Goal: Task Accomplishment & Management: Manage account settings

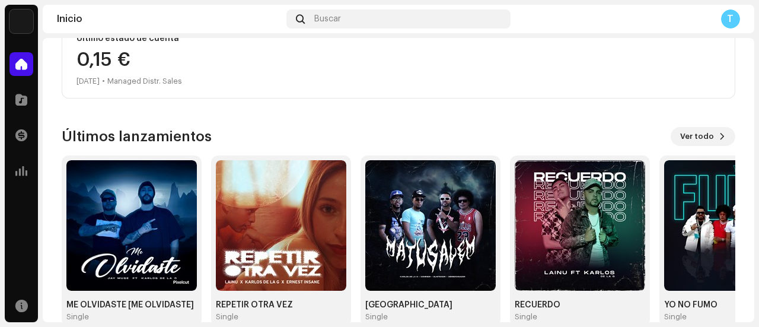
scroll to position [241, 0]
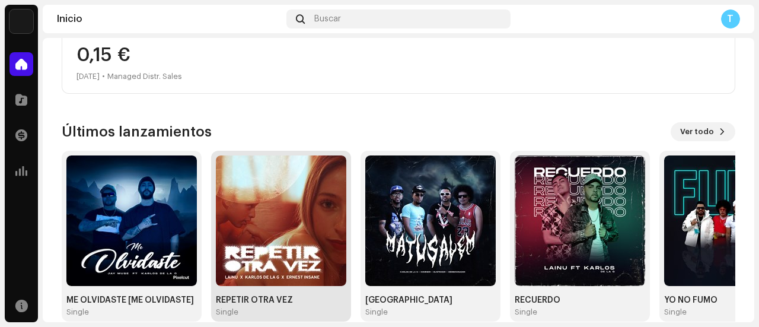
click at [254, 224] on img at bounding box center [281, 220] width 130 height 130
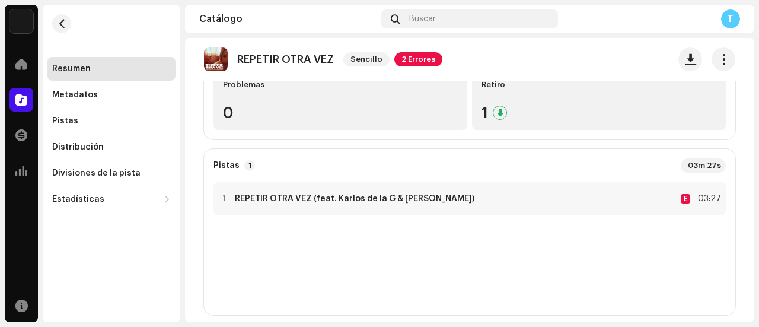
scroll to position [209, 0]
click at [240, 200] on strong "REPETIR OTRA VEZ (feat. Karlos de la G & [PERSON_NAME])" at bounding box center [354, 196] width 239 height 9
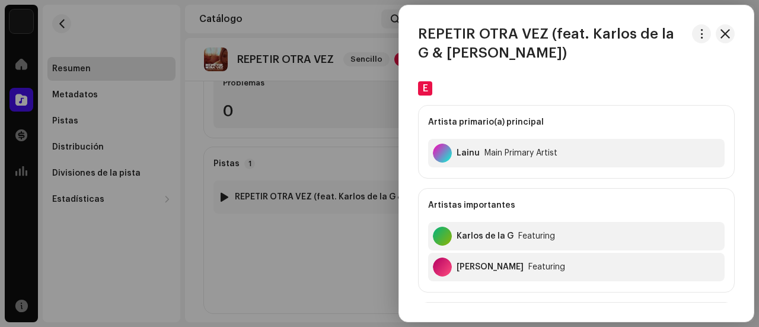
click at [253, 249] on div at bounding box center [379, 163] width 759 height 327
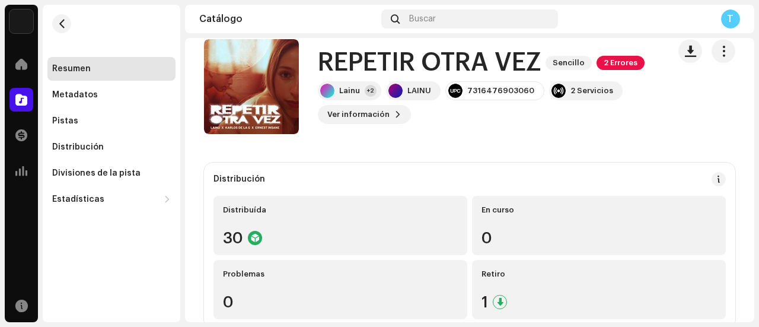
scroll to position [0, 0]
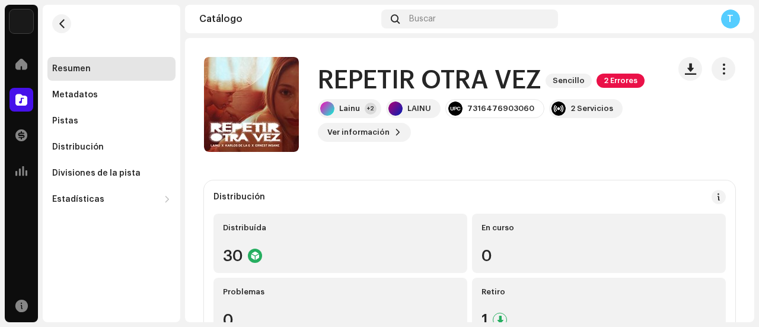
click at [628, 81] on span "2 Errores" at bounding box center [620, 80] width 48 height 14
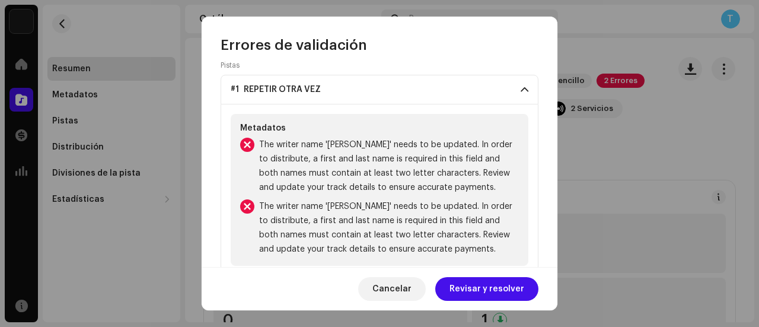
scroll to position [82, 0]
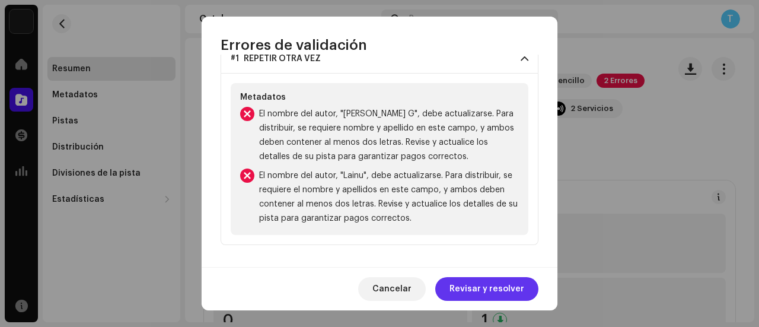
click at [467, 293] on span "Revisar y resolver" at bounding box center [486, 289] width 75 height 24
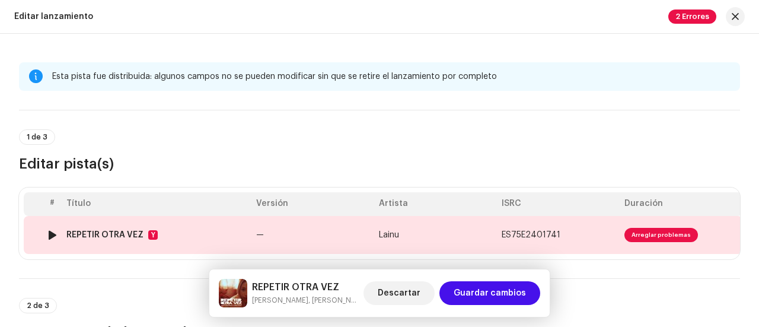
click at [646, 231] on span "Arreglar problemas" at bounding box center [660, 235] width 73 height 14
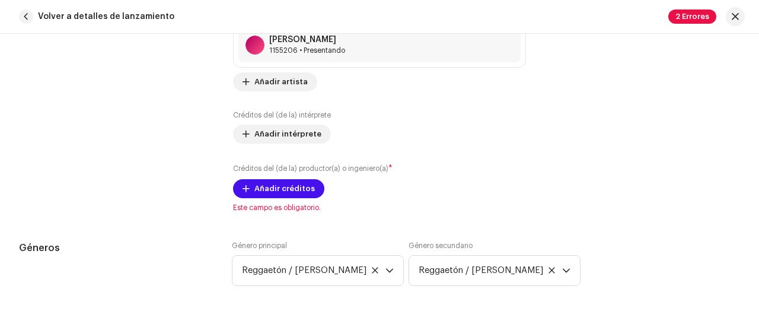
scroll to position [946, 0]
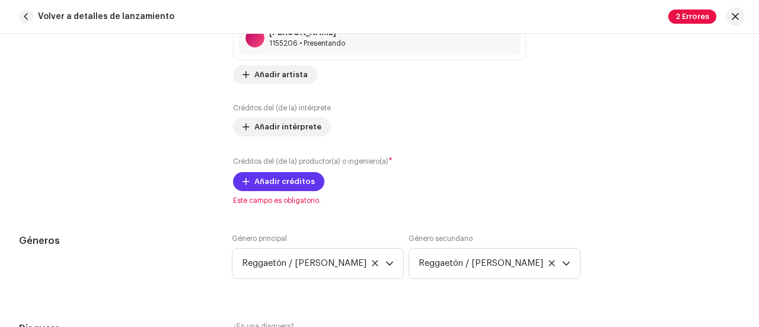
click at [278, 171] on span "Añadir créditos" at bounding box center [284, 181] width 60 height 24
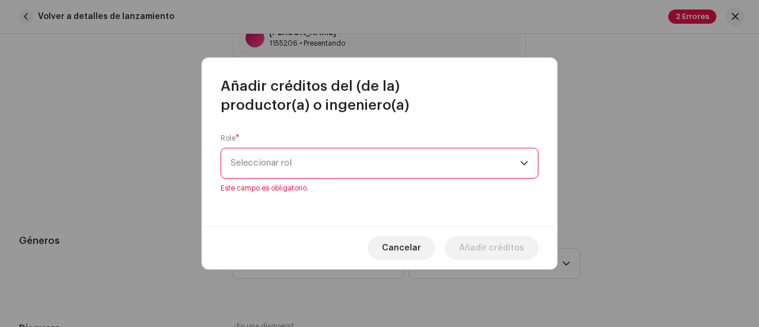
click at [521, 172] on div "disparador desplegable" at bounding box center [524, 163] width 8 height 30
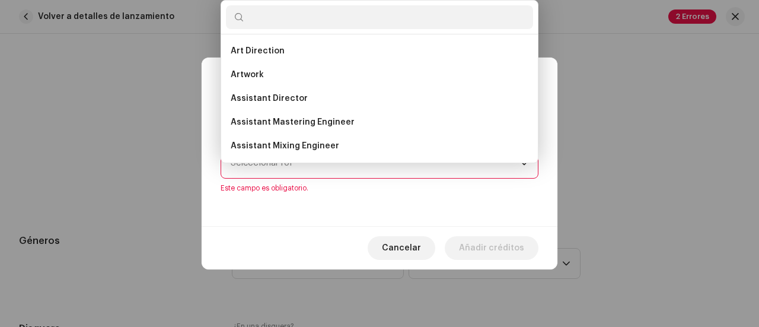
scroll to position [19, 0]
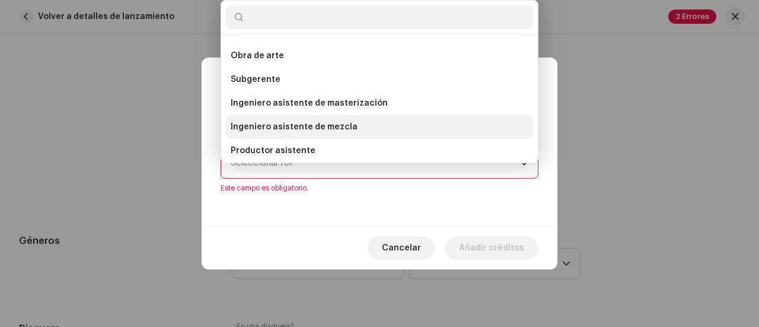
click at [297, 132] on span "Ingeniero asistente de mezcla" at bounding box center [294, 127] width 127 height 12
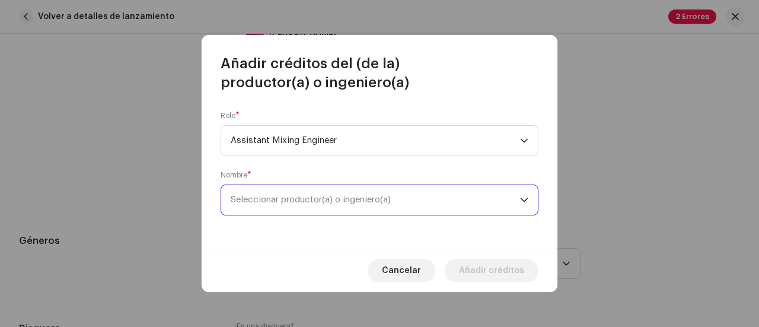
click at [305, 204] on span "Seleccionar productor(a) o ingeniero(a)" at bounding box center [375, 200] width 289 height 30
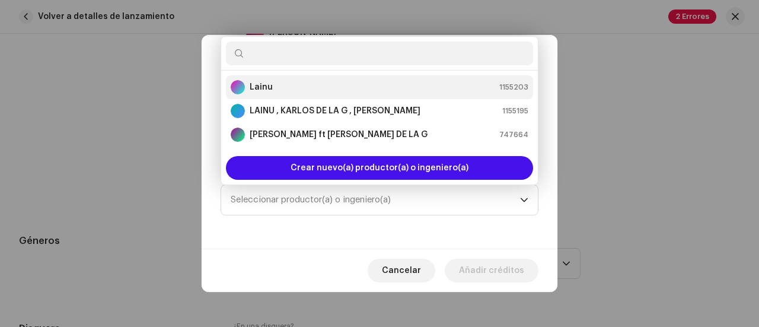
click at [326, 87] on div "Lainu 1155203" at bounding box center [379, 87] width 297 height 14
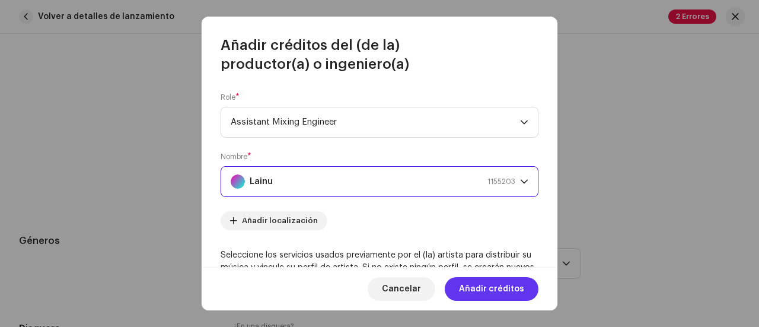
click at [495, 290] on font "Añadir créditos" at bounding box center [491, 288] width 65 height 8
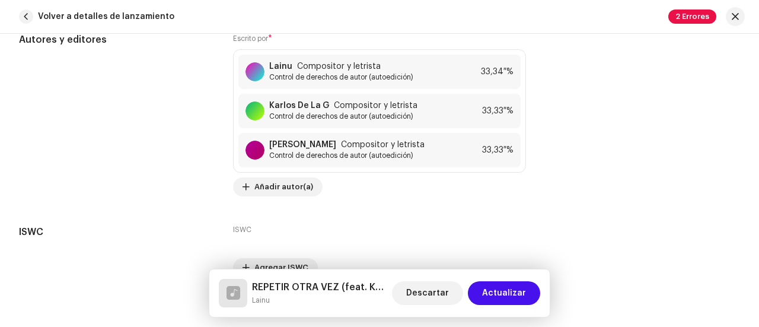
scroll to position [2705, 0]
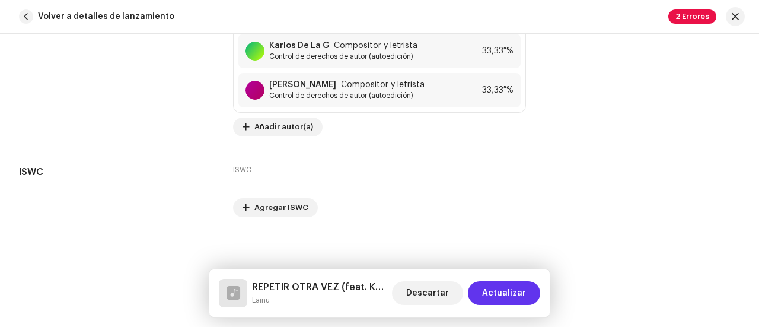
click at [511, 292] on span "Actualizar" at bounding box center [504, 293] width 44 height 24
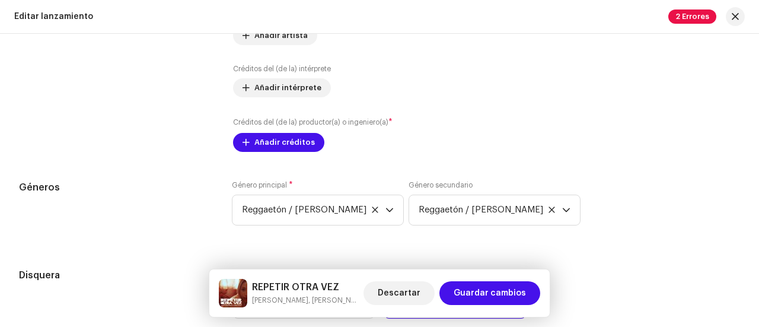
scroll to position [1461, 0]
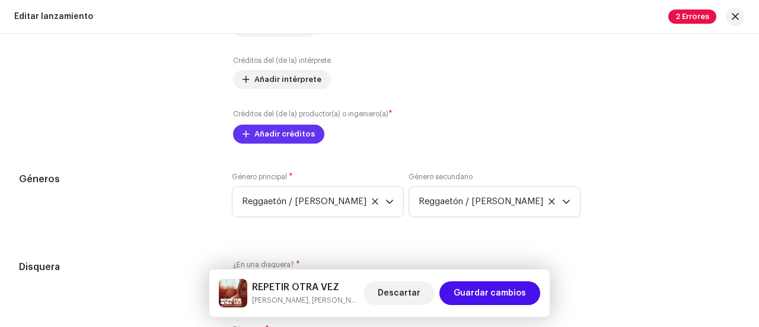
click at [268, 132] on span "Añadir créditos" at bounding box center [284, 134] width 60 height 24
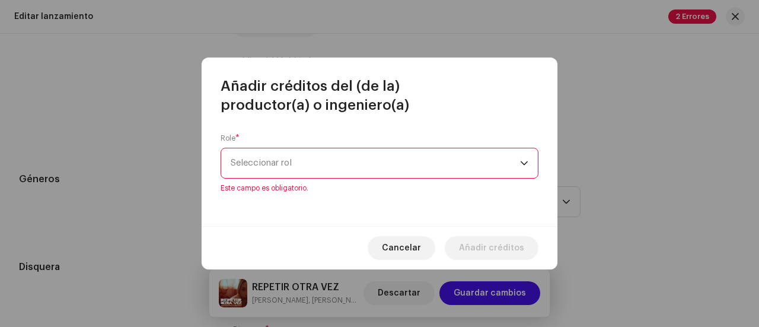
click at [523, 169] on div "disparador desplegable" at bounding box center [524, 163] width 8 height 30
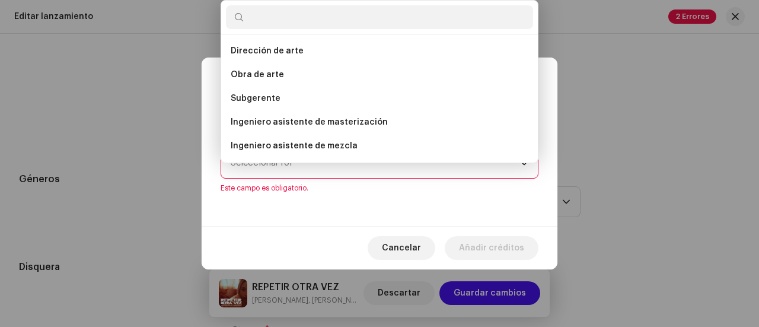
scroll to position [19, 0]
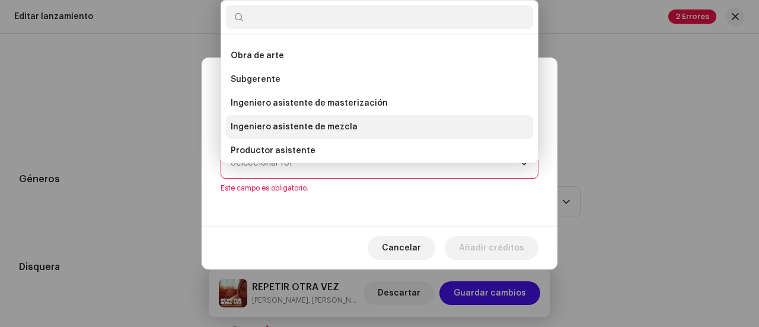
click at [343, 126] on font "Ingeniero asistente de mezcla" at bounding box center [294, 127] width 127 height 8
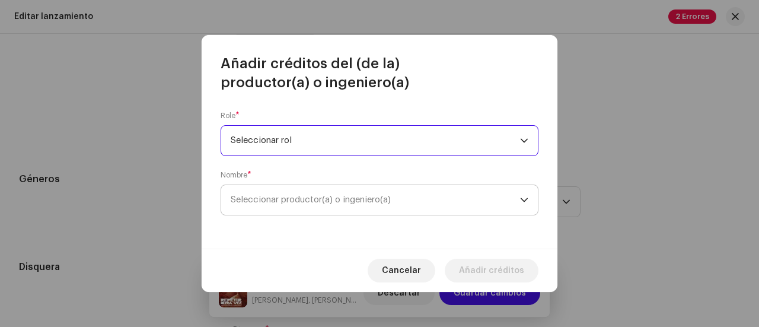
click at [325, 202] on font "Seleccionar productor(a) o ingeniero(a)" at bounding box center [311, 199] width 160 height 9
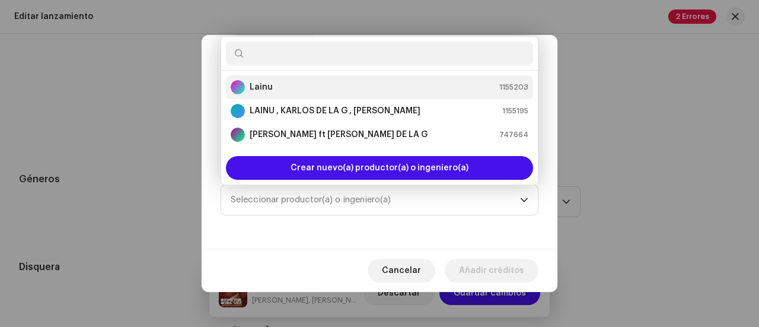
click at [370, 85] on div "Lainu 1155203" at bounding box center [379, 87] width 297 height 14
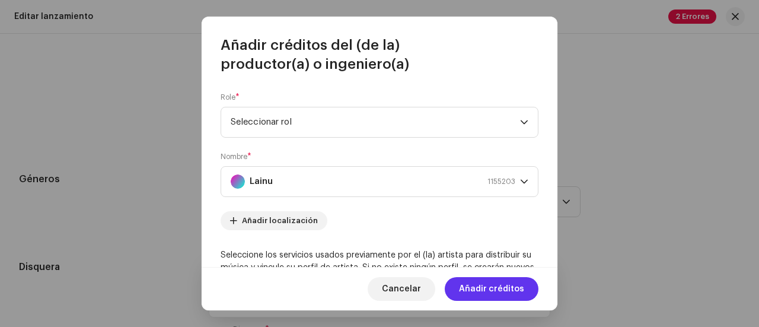
click at [498, 292] on font "Añadir créditos" at bounding box center [491, 288] width 65 height 8
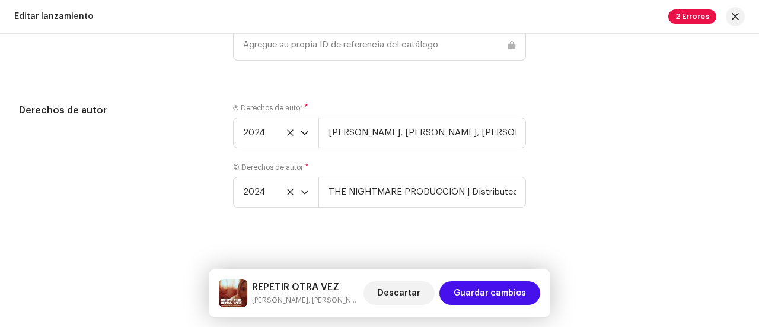
scroll to position [2091, 0]
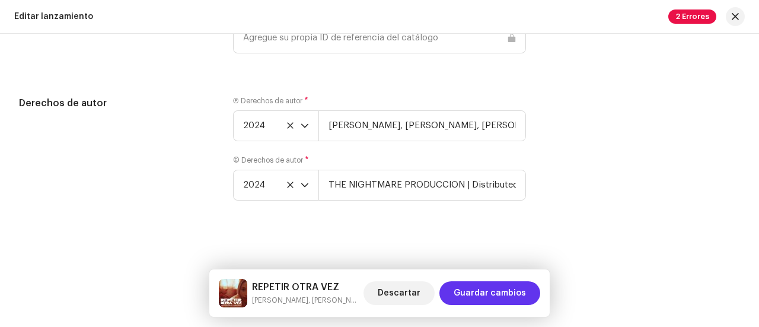
click at [499, 296] on span "Guardar cambios" at bounding box center [489, 293] width 72 height 24
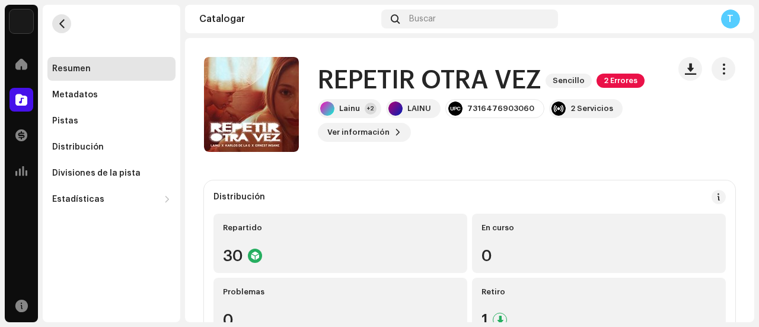
click at [69, 26] on button "button" at bounding box center [61, 23] width 19 height 19
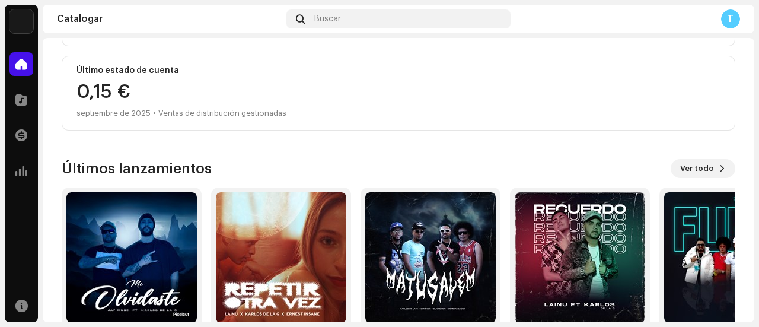
scroll to position [258, 0]
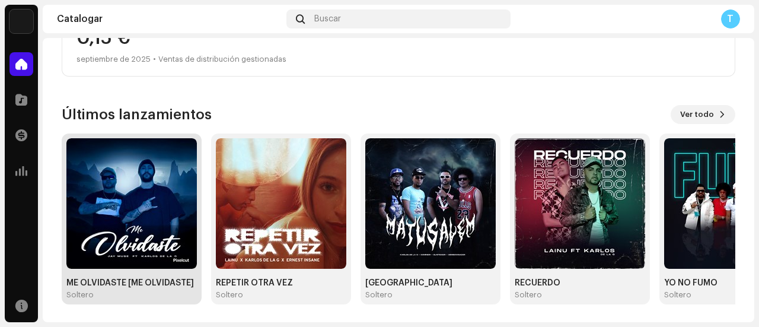
click at [168, 207] on img at bounding box center [131, 203] width 130 height 130
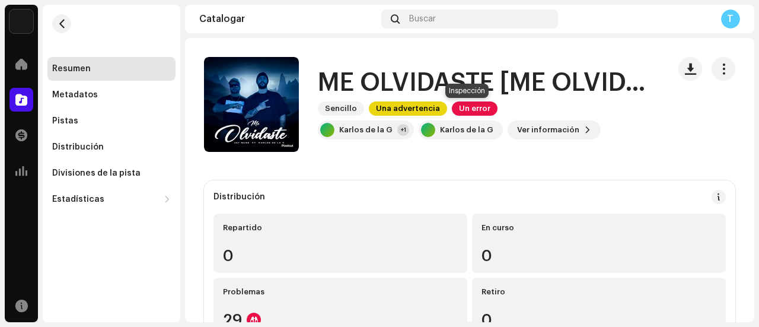
click at [459, 105] on font "Un error" at bounding box center [474, 108] width 31 height 8
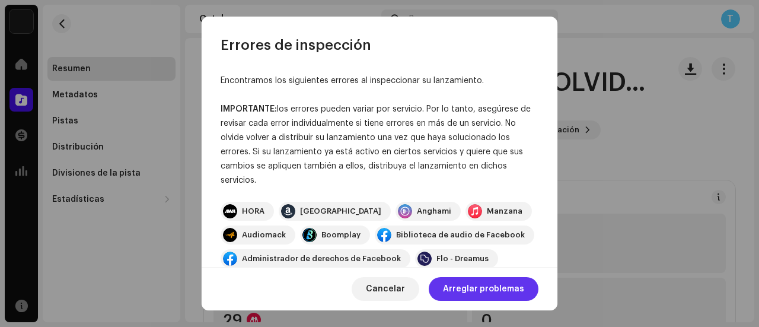
click at [484, 293] on span "Arreglar problemas" at bounding box center [483, 289] width 81 height 24
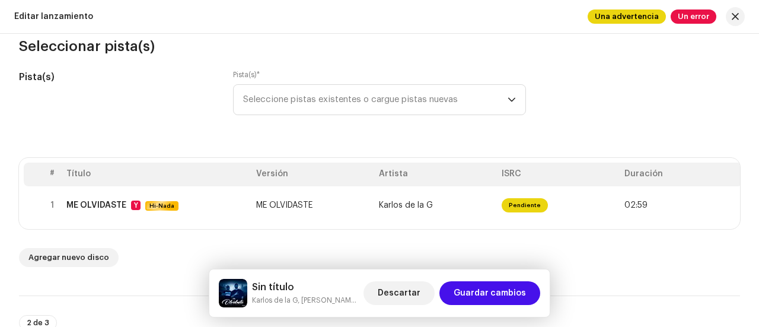
scroll to position [126, 0]
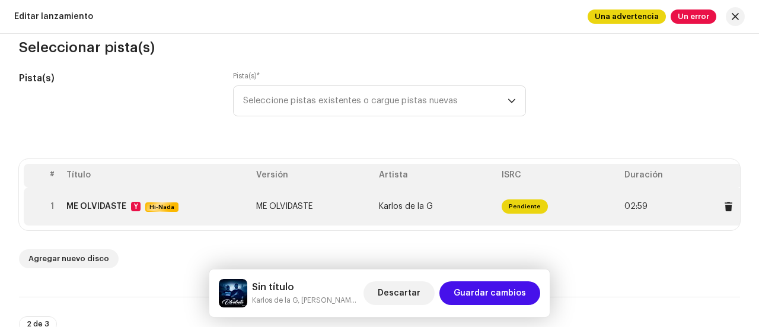
click at [516, 205] on span "Pendiente" at bounding box center [524, 206] width 46 height 14
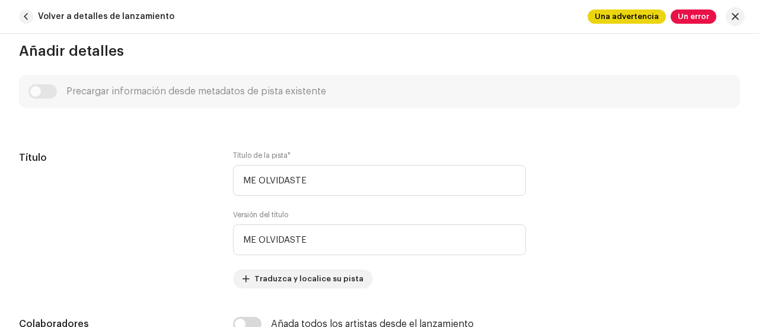
scroll to position [437, 0]
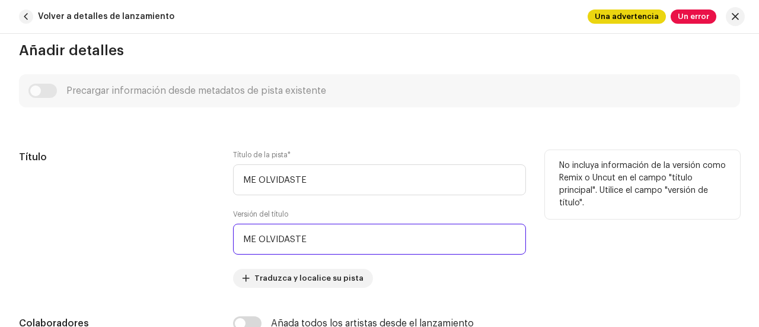
click at [358, 238] on input "ME OLVIDASTE" at bounding box center [379, 238] width 293 height 31
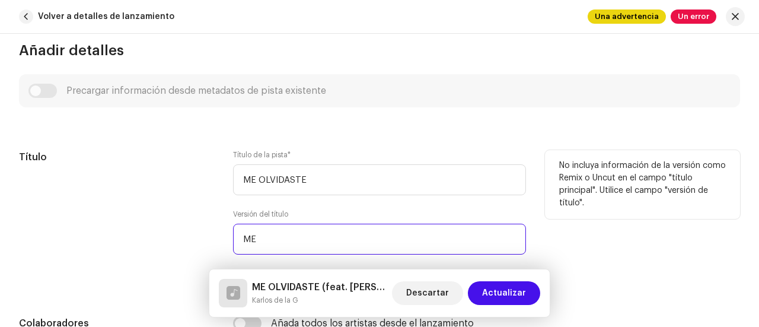
type input "M"
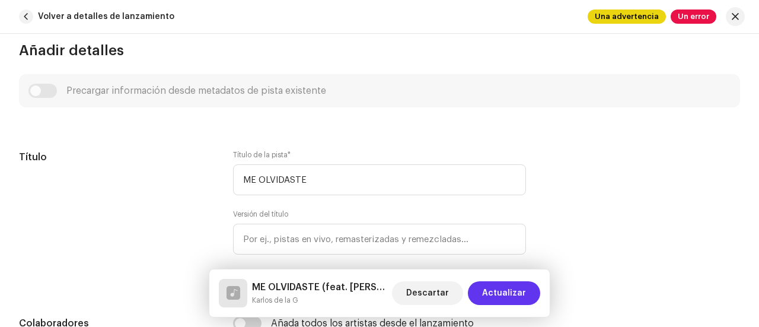
click at [519, 297] on span "Actualizar" at bounding box center [504, 293] width 44 height 24
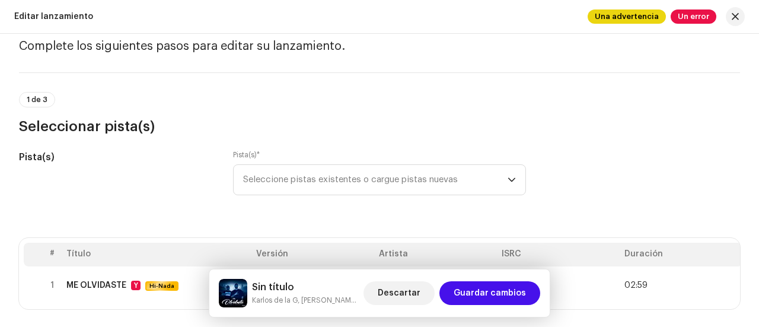
scroll to position [0, 0]
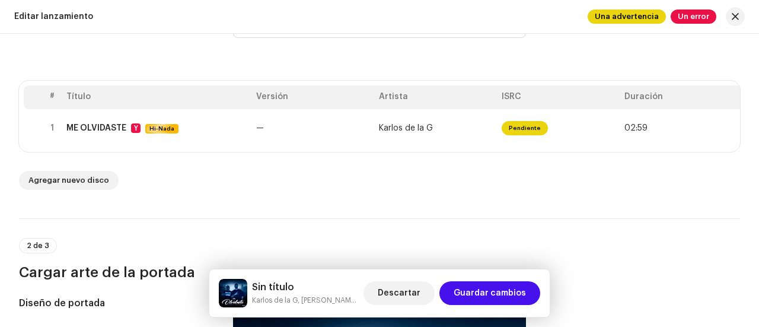
click at [78, 219] on hr at bounding box center [379, 218] width 721 height 1
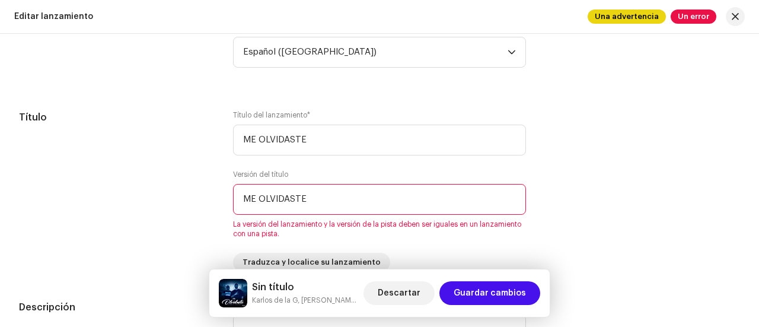
scroll to position [1055, 0]
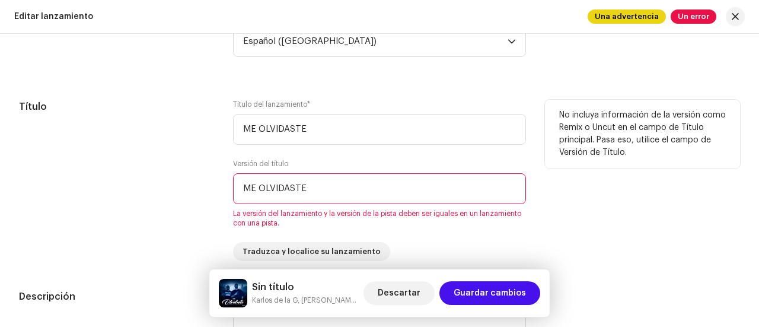
click at [413, 181] on input "ME OLVIDASTE" at bounding box center [379, 188] width 293 height 31
type input "M"
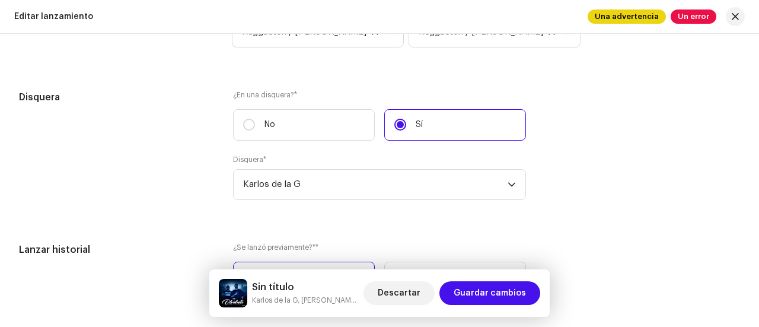
scroll to position [1863, 0]
click at [246, 118] on input "No" at bounding box center [249, 123] width 12 height 12
radio input "true"
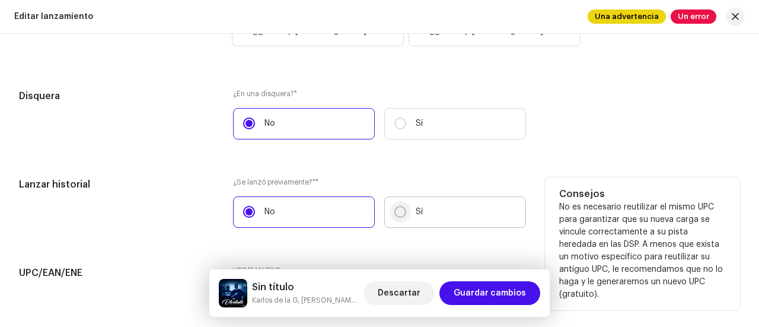
click at [402, 209] on input "Sí" at bounding box center [400, 212] width 12 height 12
radio input "true"
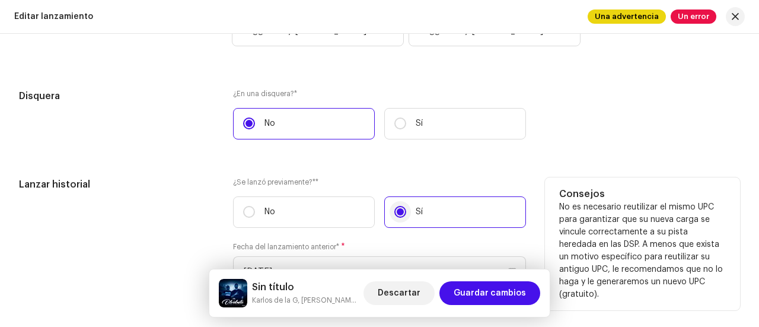
click at [402, 209] on input "Sí" at bounding box center [400, 212] width 12 height 12
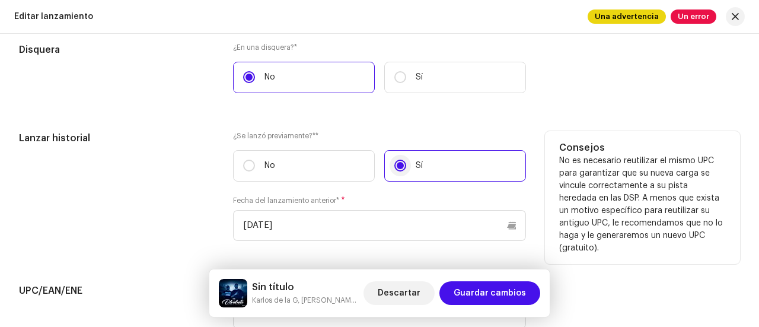
scroll to position [1939, 0]
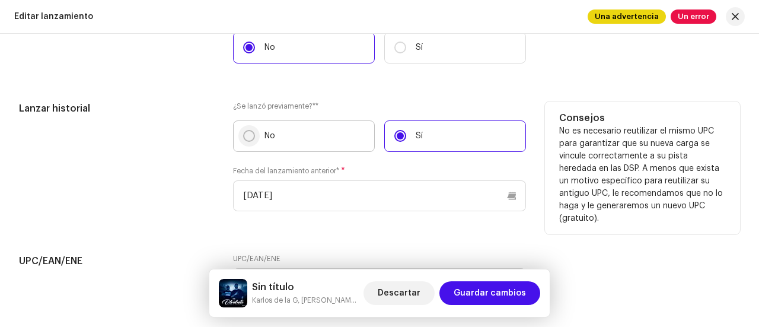
click at [250, 134] on input "No" at bounding box center [249, 136] width 12 height 12
radio input "true"
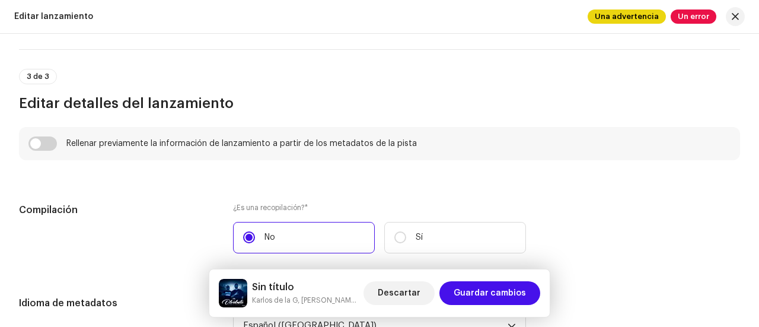
scroll to position [768, 0]
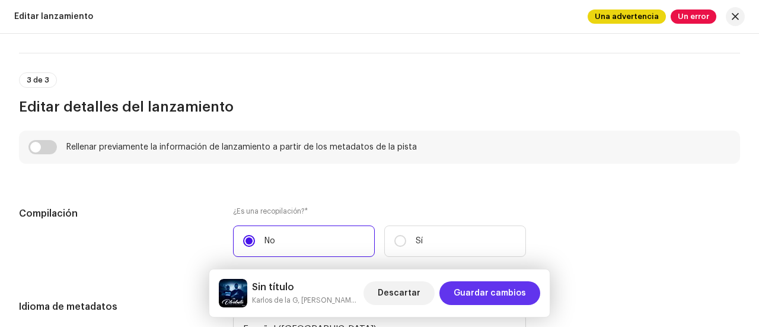
click at [494, 293] on font "Guardar cambios" at bounding box center [489, 293] width 72 height 8
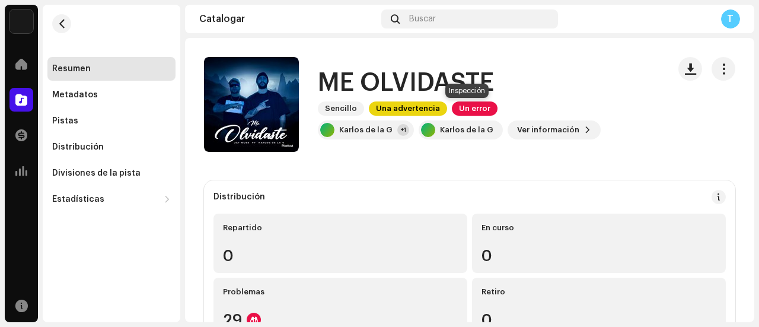
click at [467, 111] on font "Un error" at bounding box center [474, 108] width 31 height 8
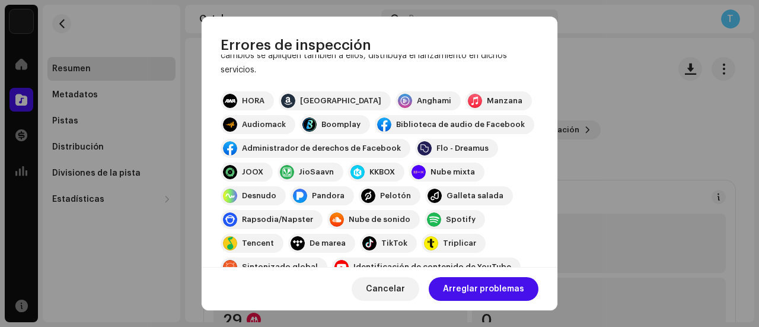
scroll to position [318, 0]
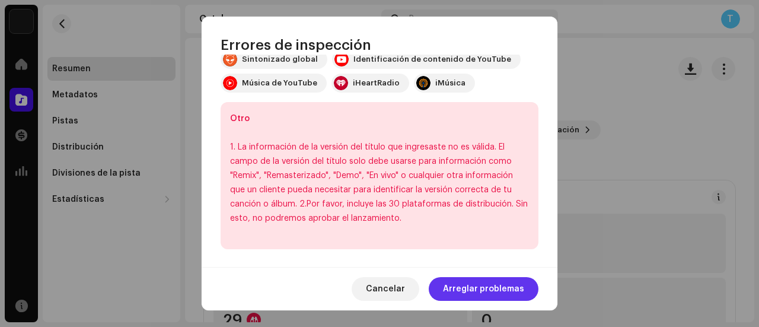
click at [475, 289] on font "Arreglar problemas" at bounding box center [483, 288] width 81 height 8
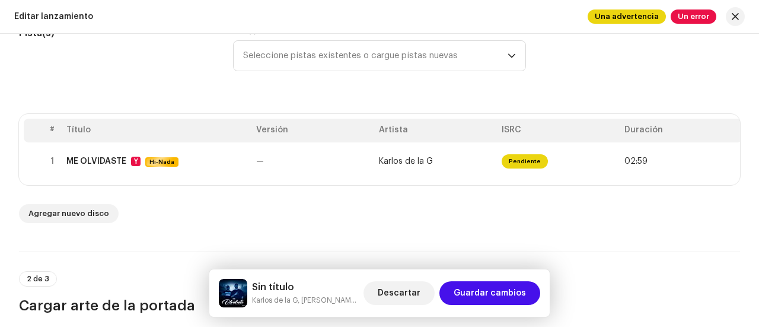
scroll to position [173, 0]
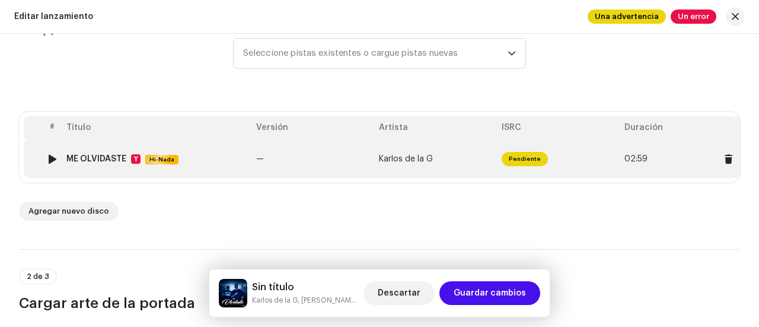
click at [530, 163] on span "Pendiente" at bounding box center [524, 159] width 46 height 14
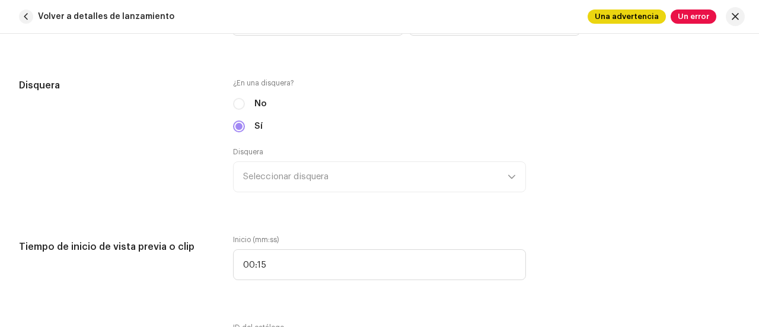
scroll to position [1143, 0]
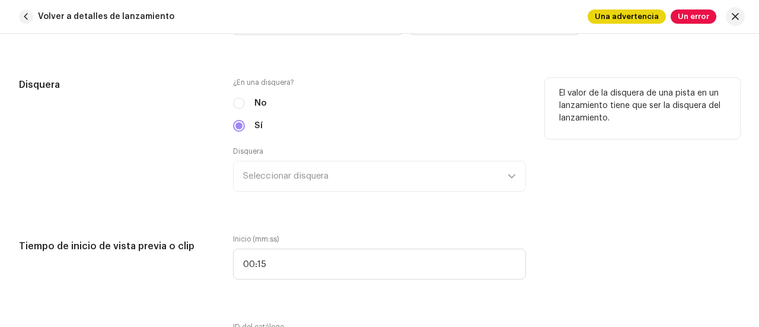
click at [239, 104] on div "No" at bounding box center [379, 103] width 293 height 13
click at [238, 97] on div "No" at bounding box center [379, 103] width 293 height 13
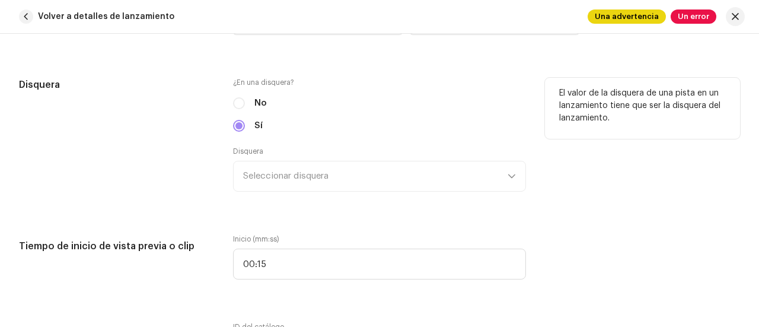
click at [238, 97] on div "No" at bounding box center [379, 103] width 293 height 13
drag, startPoint x: 238, startPoint y: 97, endPoint x: 239, endPoint y: 124, distance: 27.3
click at [239, 124] on div "¿En una disquera? No Sí Disquera Seleccionar disquera" at bounding box center [379, 142] width 293 height 128
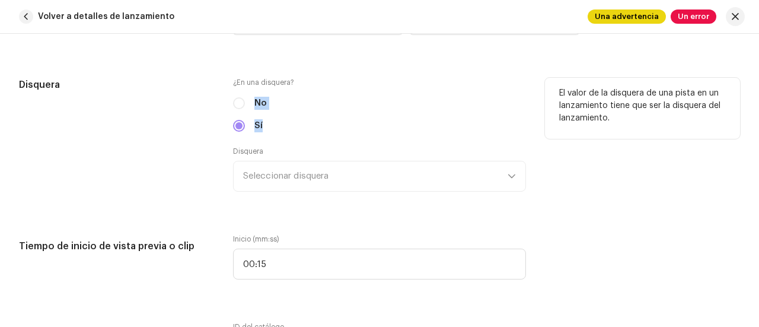
click at [239, 124] on div "Sí" at bounding box center [379, 125] width 293 height 13
click at [239, 101] on div "No" at bounding box center [379, 103] width 293 height 13
click at [511, 172] on div "Disquera Seleccionar disquera" at bounding box center [379, 168] width 293 height 45
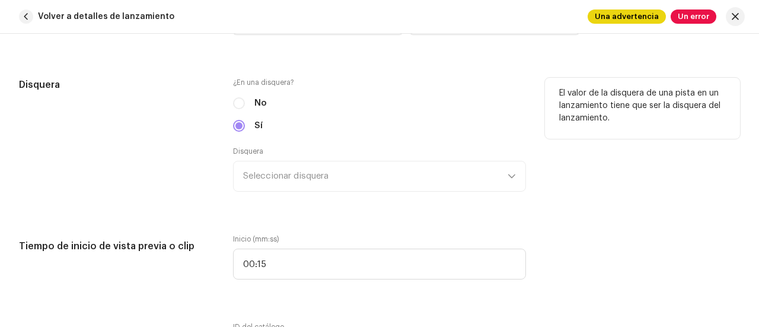
click at [497, 170] on div "Disquera Seleccionar disquera" at bounding box center [379, 168] width 293 height 45
click at [272, 186] on div "Disquera Seleccionar disquera" at bounding box center [379, 168] width 293 height 45
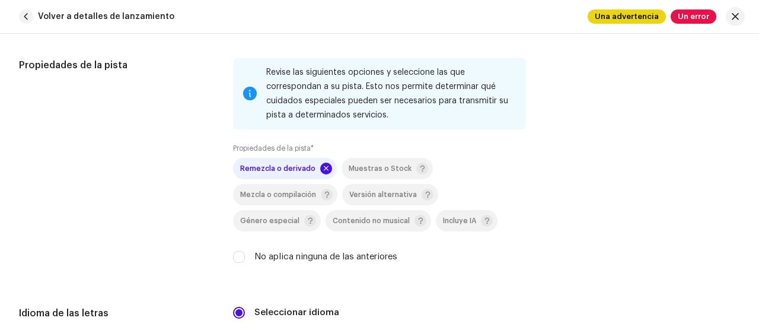
scroll to position [1748, 0]
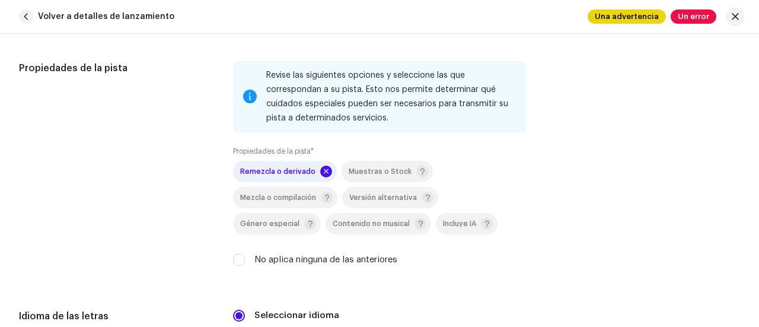
click at [320, 168] on span at bounding box center [326, 171] width 12 height 12
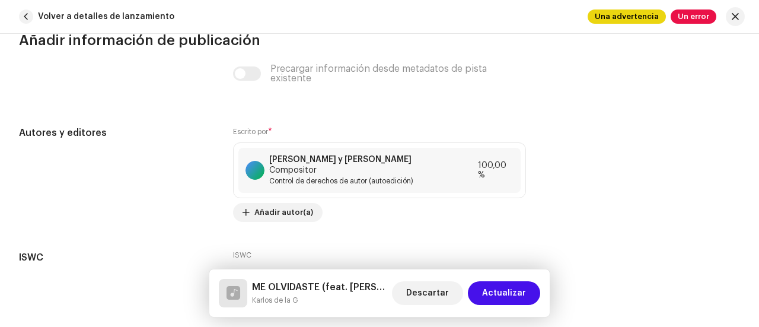
scroll to position [2484, 0]
click at [518, 299] on span "Actualizar" at bounding box center [504, 293] width 44 height 24
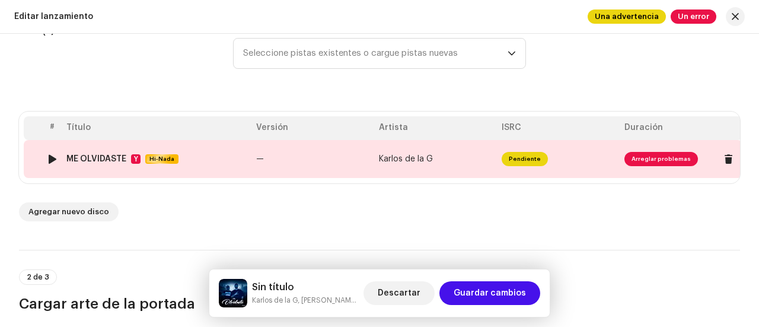
click at [649, 154] on span "Arreglar problemas" at bounding box center [660, 159] width 73 height 14
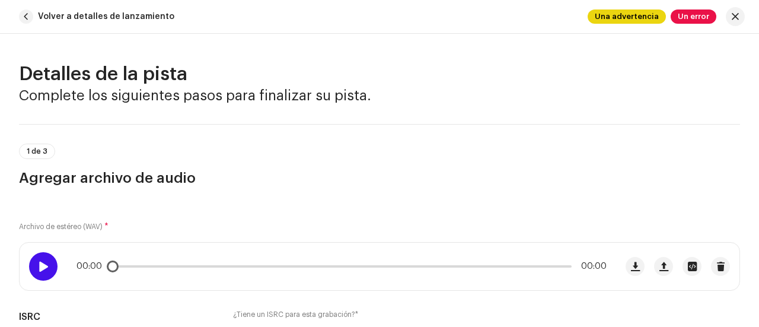
click at [40, 263] on span at bounding box center [43, 265] width 10 height 9
click at [43, 269] on span at bounding box center [43, 265] width 10 height 9
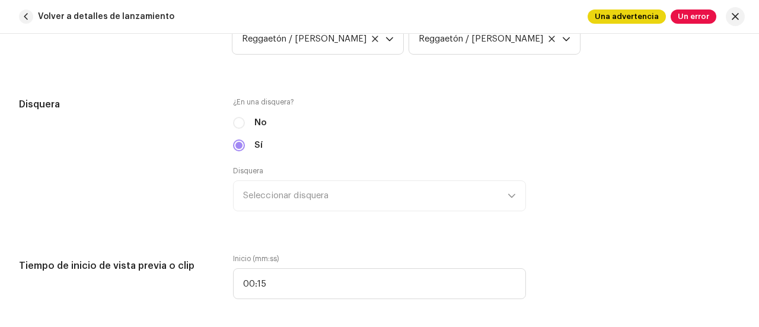
scroll to position [1138, 0]
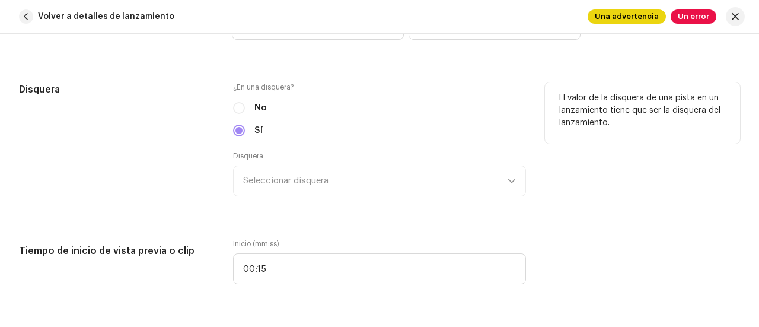
click at [511, 175] on div "Disquera Seleccionar disquera" at bounding box center [379, 173] width 293 height 45
click at [480, 174] on div "Disquera Seleccionar disquera" at bounding box center [379, 173] width 293 height 45
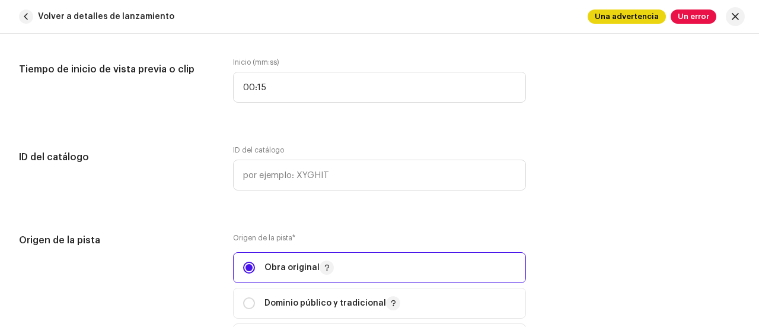
scroll to position [1316, 0]
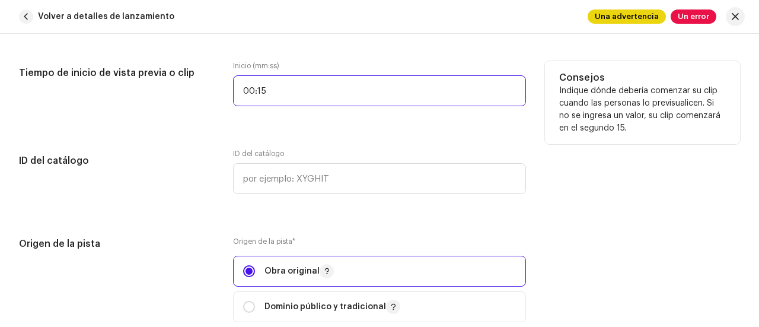
click at [407, 87] on input "00:15" at bounding box center [379, 90] width 293 height 31
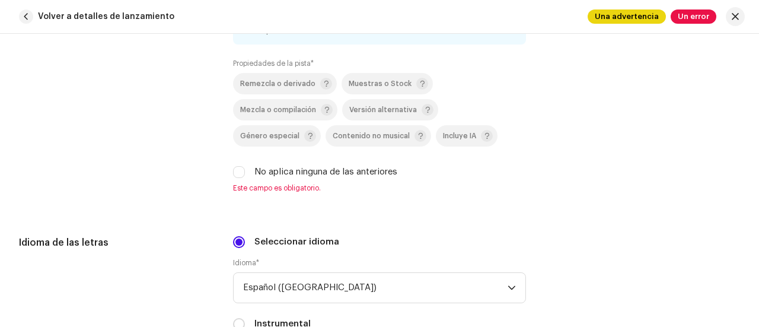
scroll to position [1839, 0]
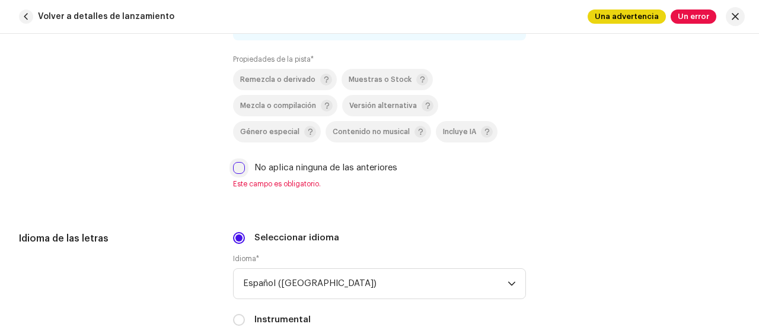
click at [235, 164] on input "No aplica ninguna de las anteriores" at bounding box center [239, 168] width 12 height 12
checkbox input "true"
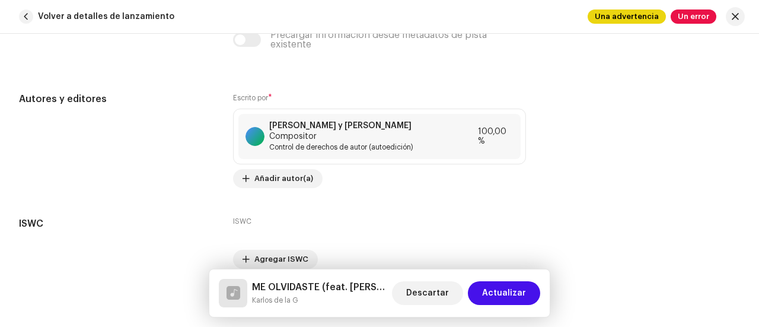
scroll to position [2524, 0]
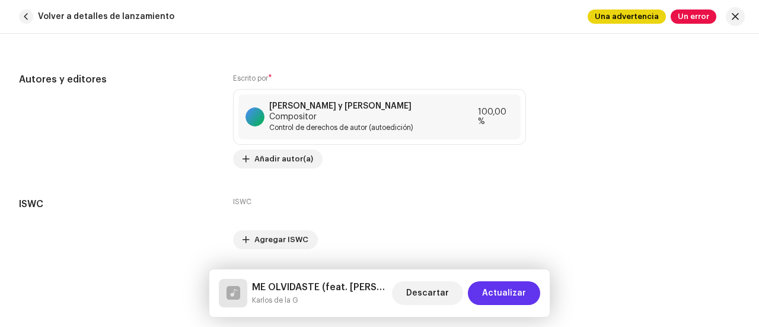
click at [517, 294] on font "Actualizar" at bounding box center [504, 293] width 44 height 8
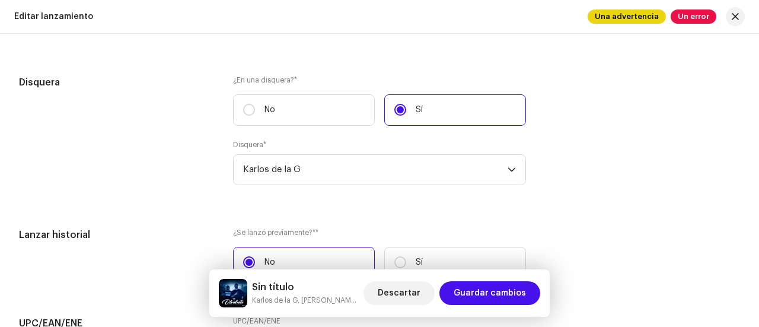
scroll to position [1879, 0]
click at [250, 107] on input "No" at bounding box center [249, 108] width 12 height 12
radio input "true"
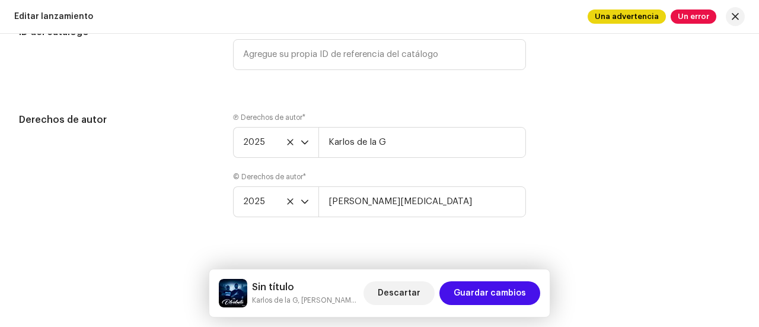
scroll to position [2208, 0]
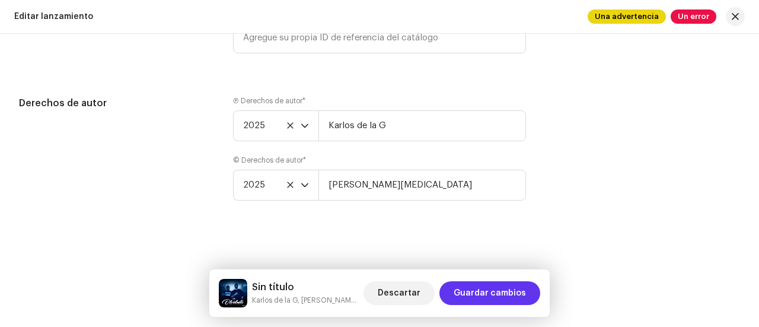
click at [498, 287] on span "Guardar cambios" at bounding box center [489, 293] width 72 height 24
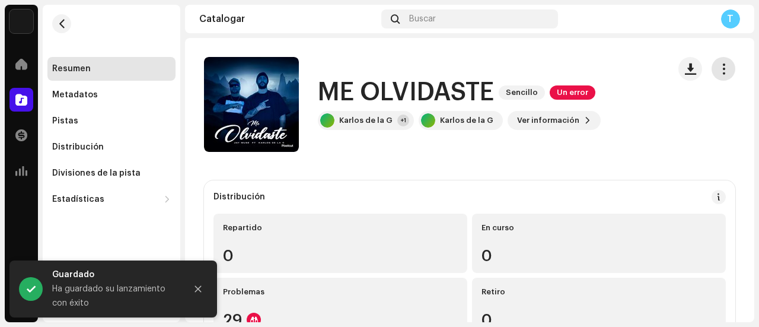
click at [718, 66] on span "button" at bounding box center [723, 68] width 11 height 9
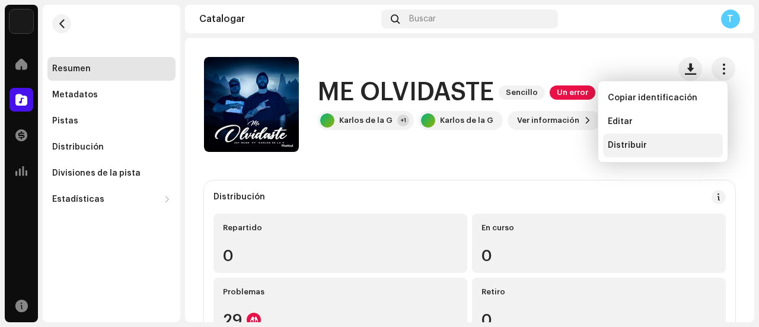
click at [637, 142] on span "Distribuir" at bounding box center [626, 144] width 39 height 9
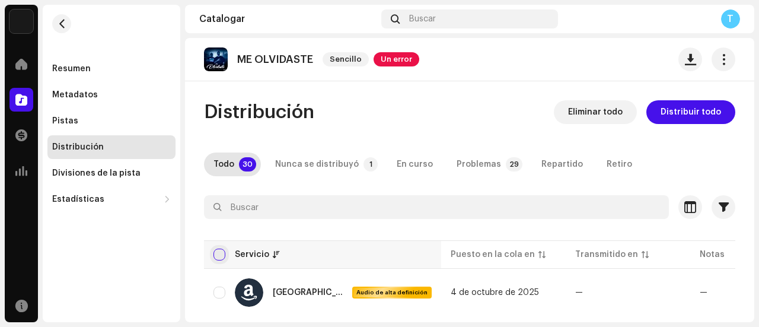
click at [224, 258] on input "checkbox" at bounding box center [219, 254] width 12 height 12
checkbox input "true"
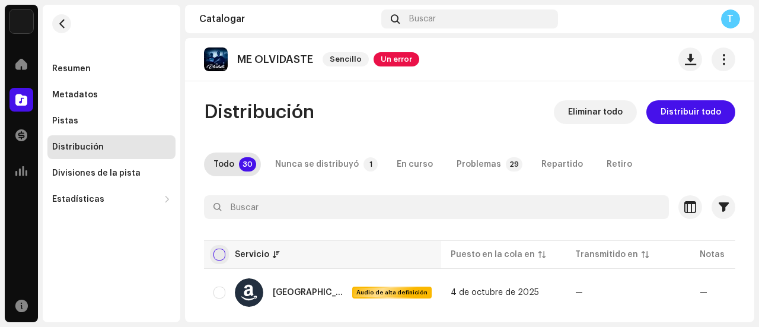
checkbox input "true"
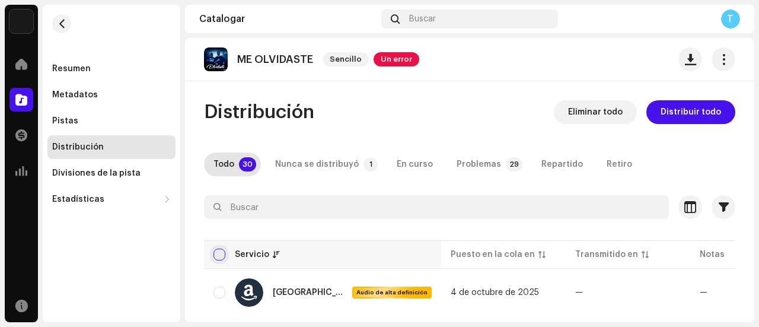
checkbox input "true"
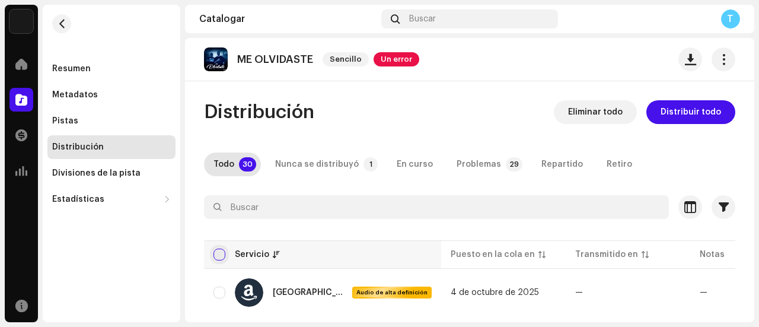
checkbox input "true"
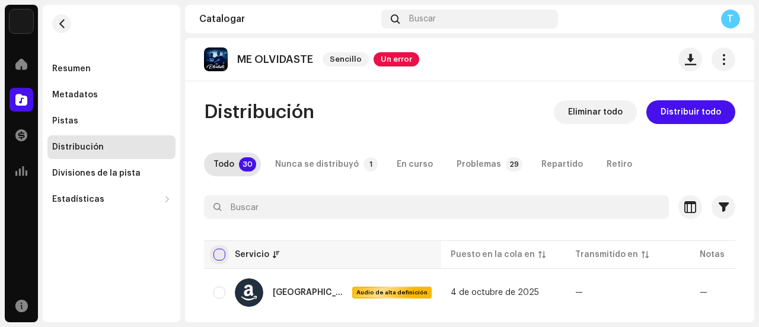
checkbox input "true"
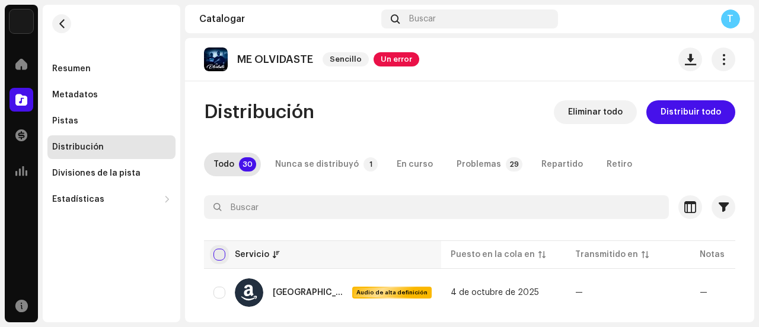
checkbox input "true"
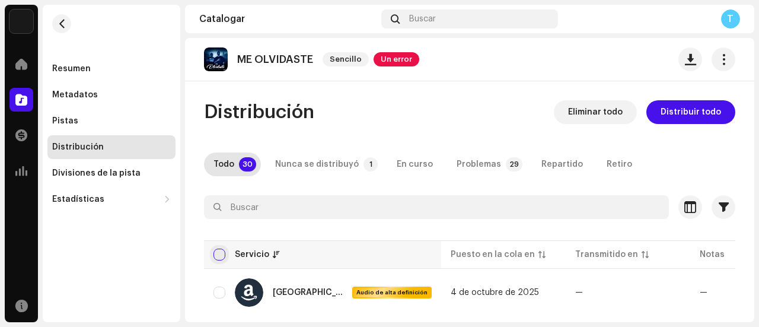
checkbox input "true"
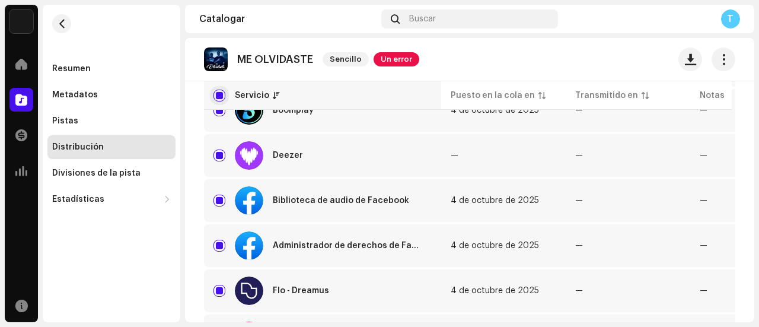
scroll to position [416, 0]
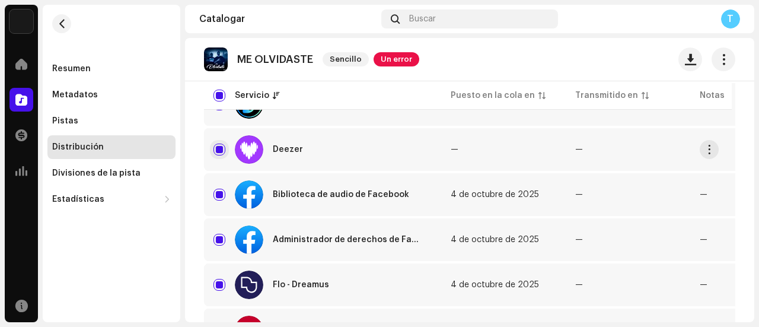
click at [219, 149] on input "Fila seleccionada" at bounding box center [219, 149] width 12 height 12
checkbox input "false"
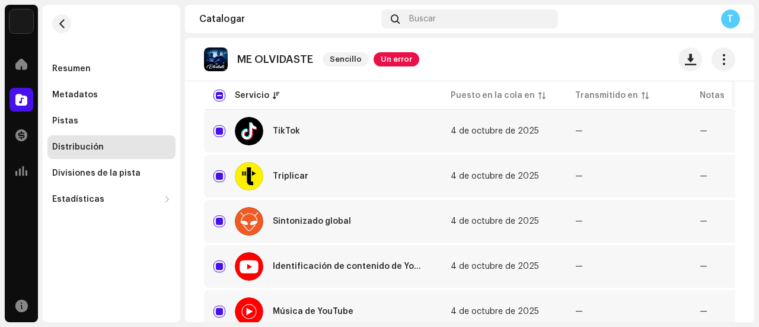
scroll to position [1336, 0]
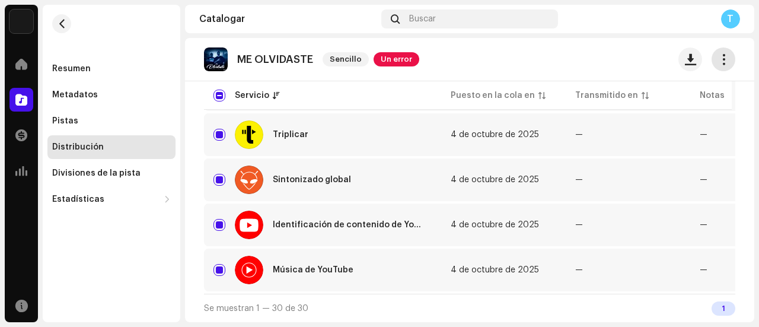
click at [718, 63] on span "button" at bounding box center [723, 59] width 11 height 9
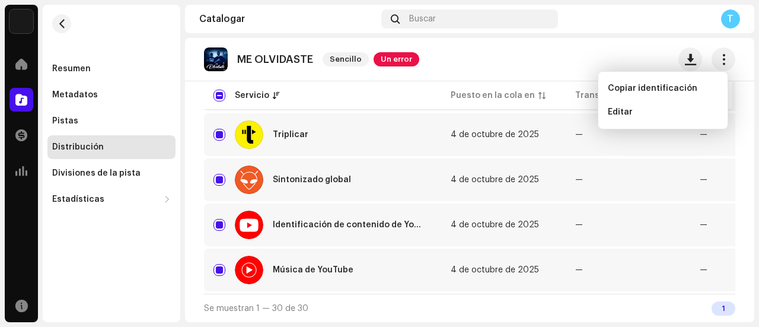
click at [619, 55] on div "ME OLVIDASTE Sencillo Un error" at bounding box center [469, 59] width 531 height 24
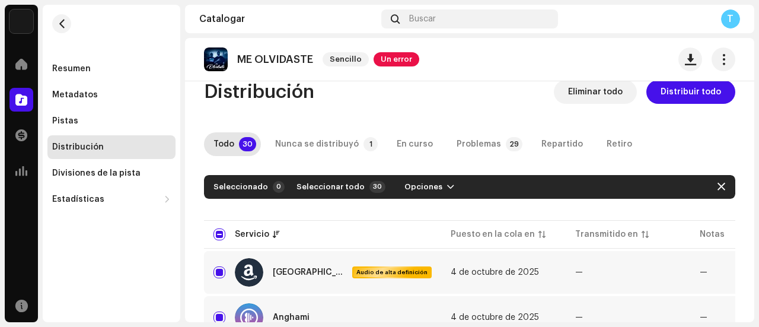
scroll to position [20, 0]
click at [679, 97] on span "Distribuir todo" at bounding box center [690, 92] width 60 height 24
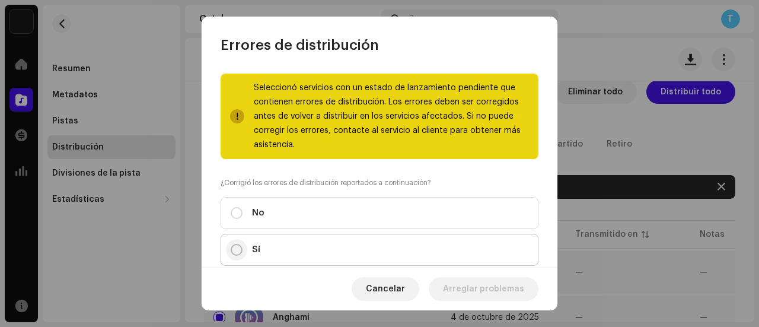
click at [234, 251] on input "Sí" at bounding box center [237, 250] width 12 height 12
radio input "true"
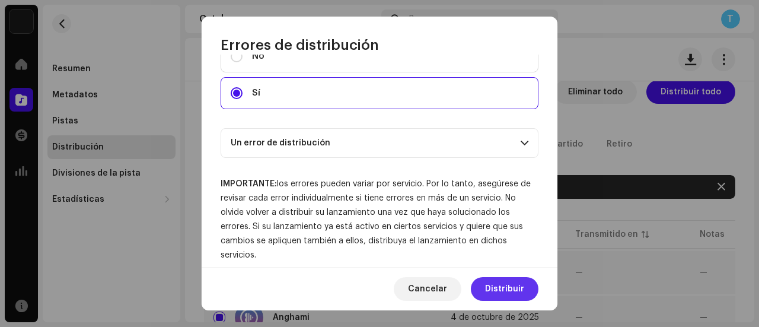
scroll to position [167, 0]
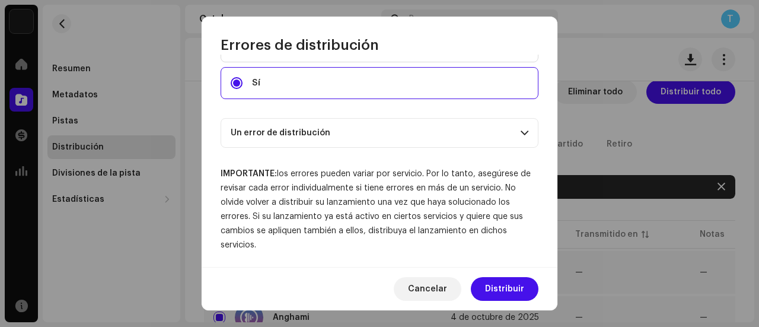
click at [520, 133] on span at bounding box center [524, 132] width 8 height 9
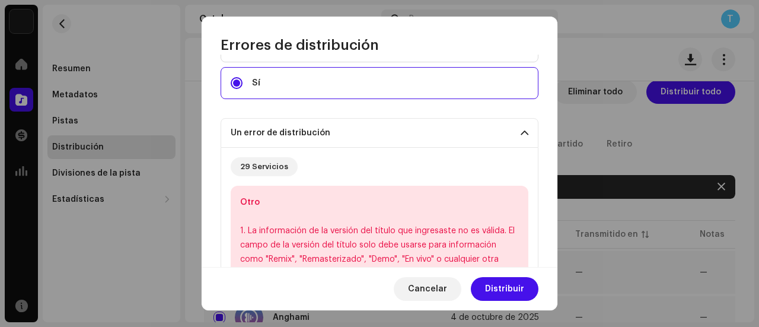
click at [520, 133] on span at bounding box center [524, 132] width 8 height 9
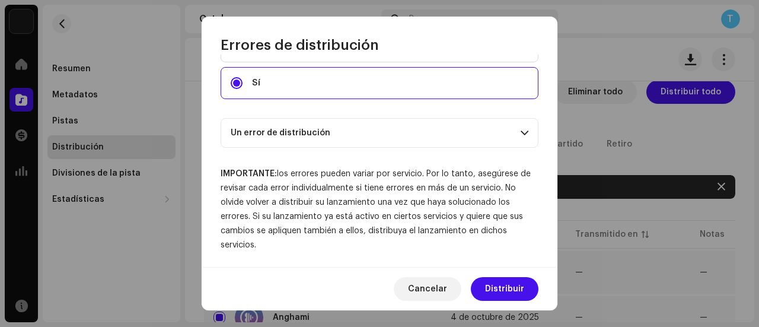
scroll to position [168, 0]
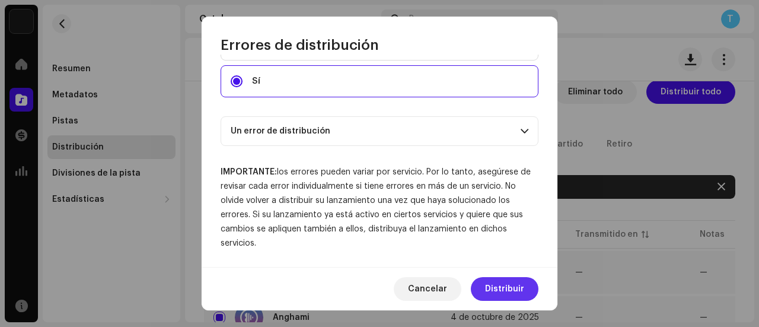
click at [507, 291] on font "Distribuir" at bounding box center [504, 288] width 39 height 8
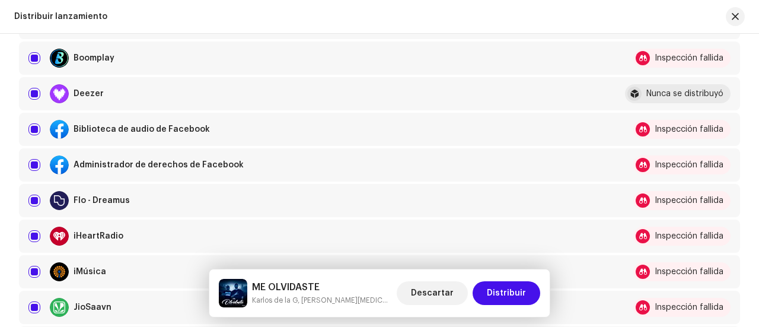
scroll to position [371, 0]
click at [36, 91] on input "checkbox" at bounding box center [34, 94] width 12 height 12
checkbox input "false"
click at [503, 285] on span "Distribuir" at bounding box center [506, 293] width 39 height 24
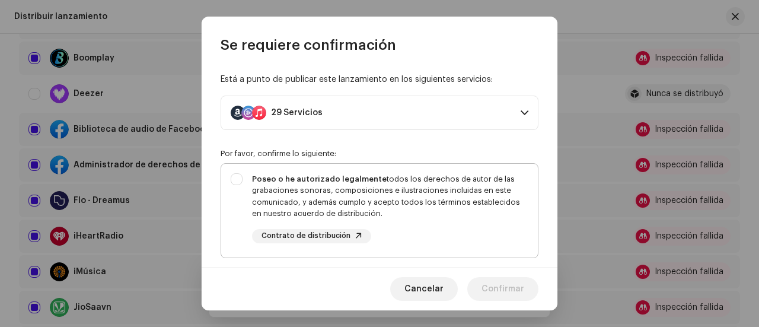
click at [241, 183] on div "Poseo o he autorizado legalmente todos los derechos de autor de las grabaciones…" at bounding box center [379, 208] width 316 height 89
checkbox input "true"
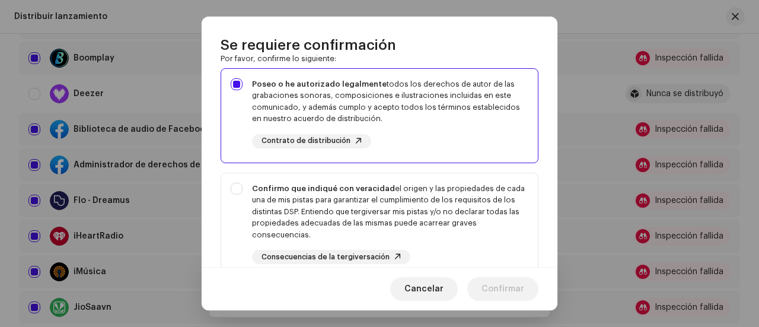
scroll to position [100, 0]
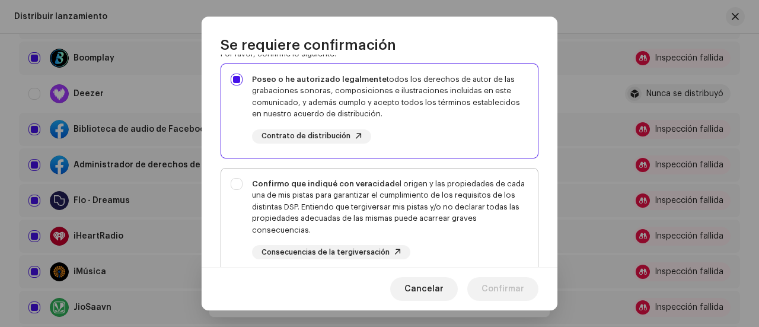
click at [233, 186] on div "Confirmo que indiqué con veracidad el origen y las propiedades de cada una de m…" at bounding box center [379, 218] width 316 height 101
checkbox input "true"
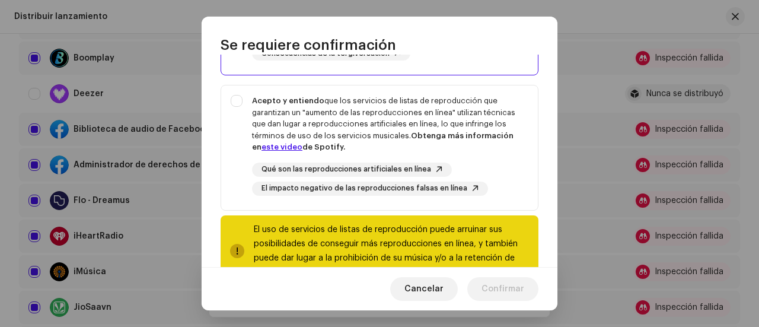
scroll to position [273, 0]
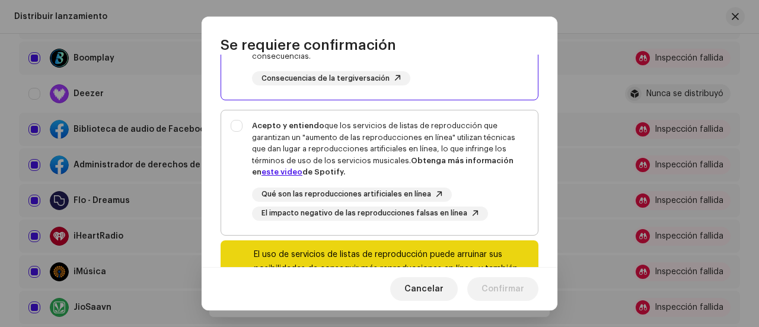
click at [244, 132] on div "Acepto y entiendo que los servicios de listas de reproducción que garantizan un…" at bounding box center [379, 170] width 316 height 120
checkbox input "true"
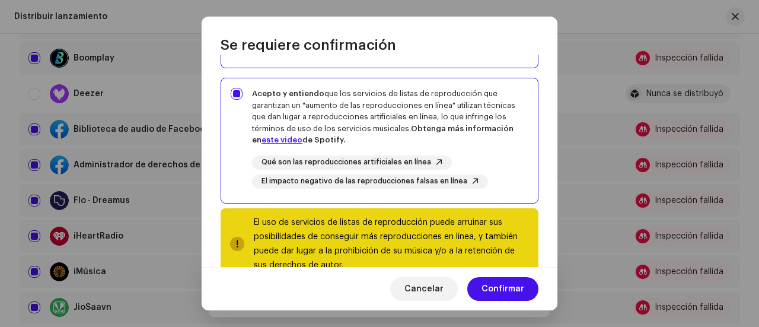
scroll to position [335, 0]
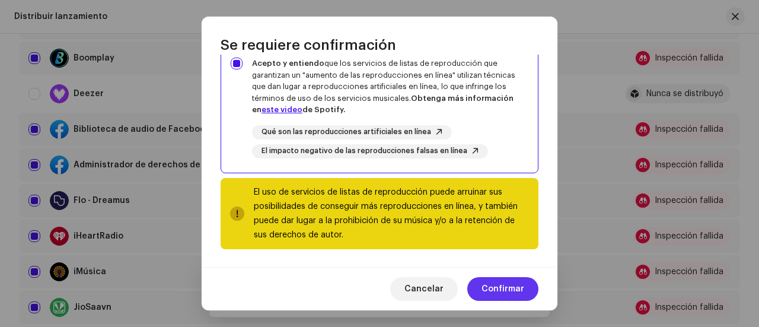
click at [510, 296] on span "Confirmar" at bounding box center [502, 289] width 43 height 24
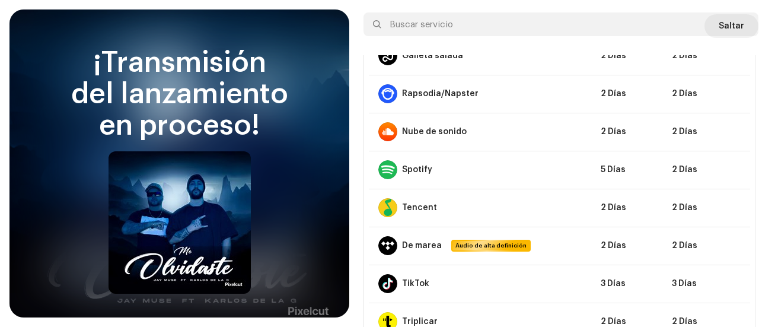
scroll to position [844, 0]
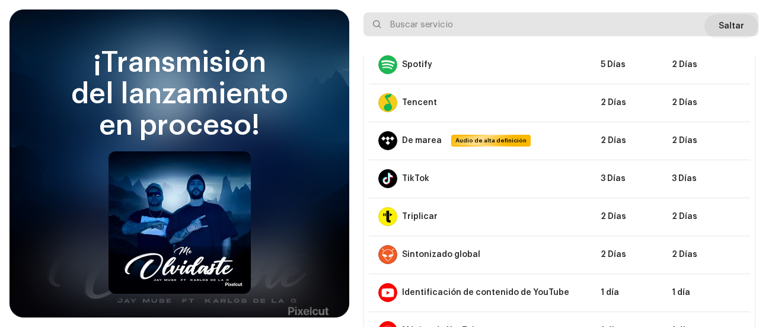
click at [717, 29] on input "text" at bounding box center [560, 24] width 395 height 24
click at [702, 20] on input "text" at bounding box center [560, 24] width 395 height 24
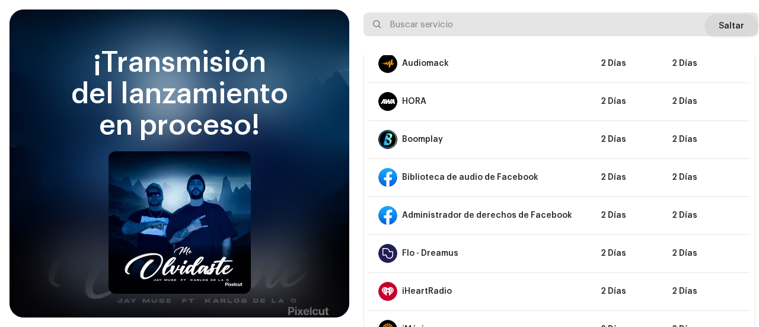
scroll to position [0, 0]
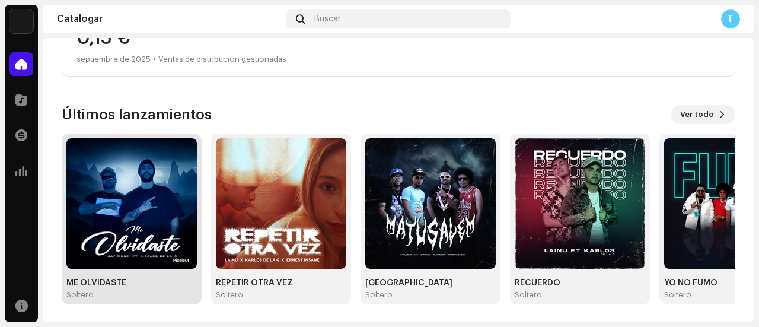
click at [106, 203] on img at bounding box center [131, 203] width 130 height 130
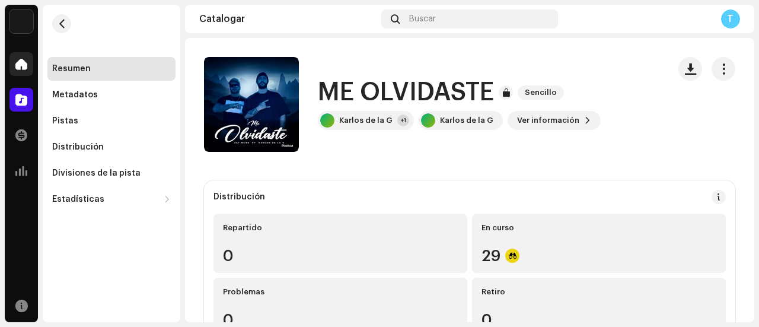
click at [20, 61] on span at bounding box center [21, 63] width 12 height 9
